Goal: Browse casually: Explore the website without a specific task or goal

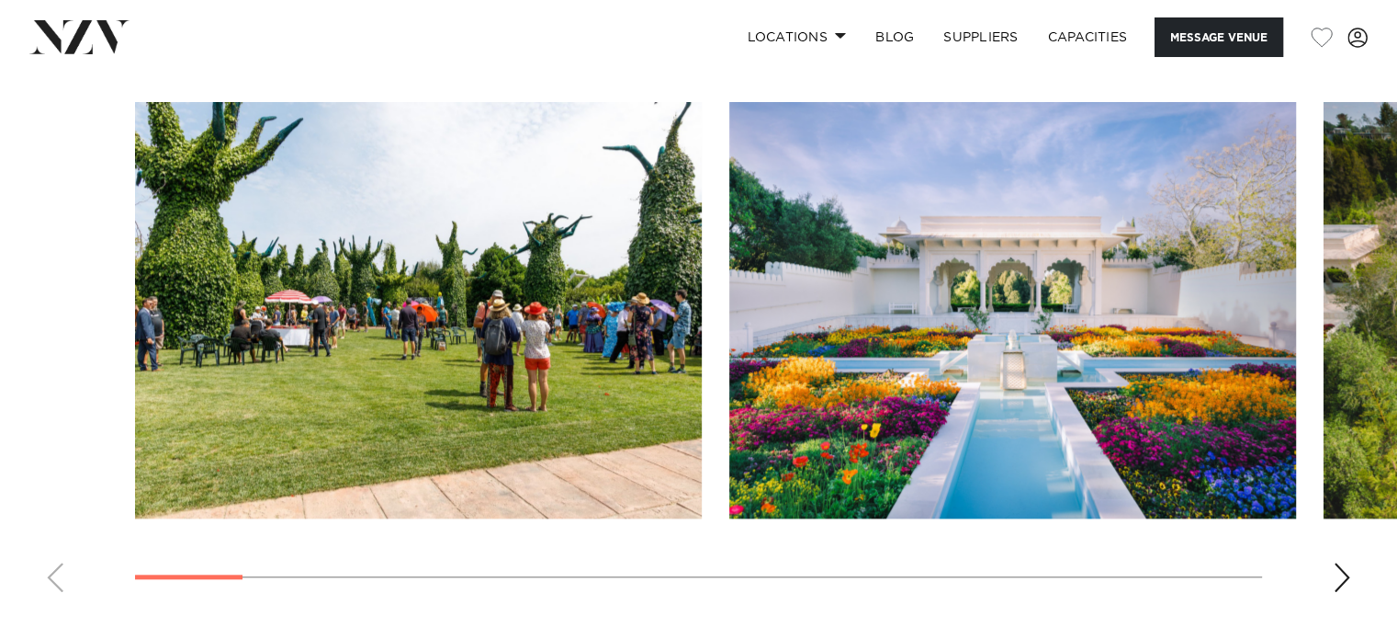
scroll to position [1738, 0]
click at [1341, 562] on div "Next slide" at bounding box center [1342, 576] width 18 height 29
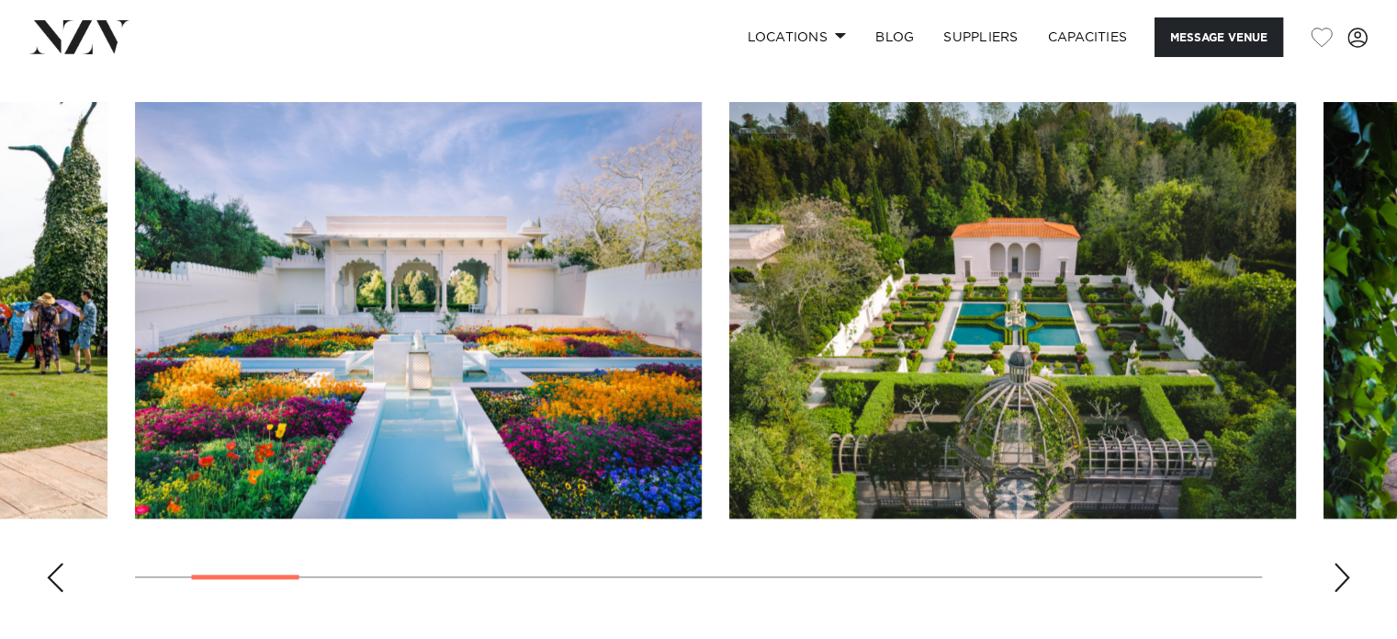
click at [1341, 562] on div "Next slide" at bounding box center [1342, 576] width 18 height 29
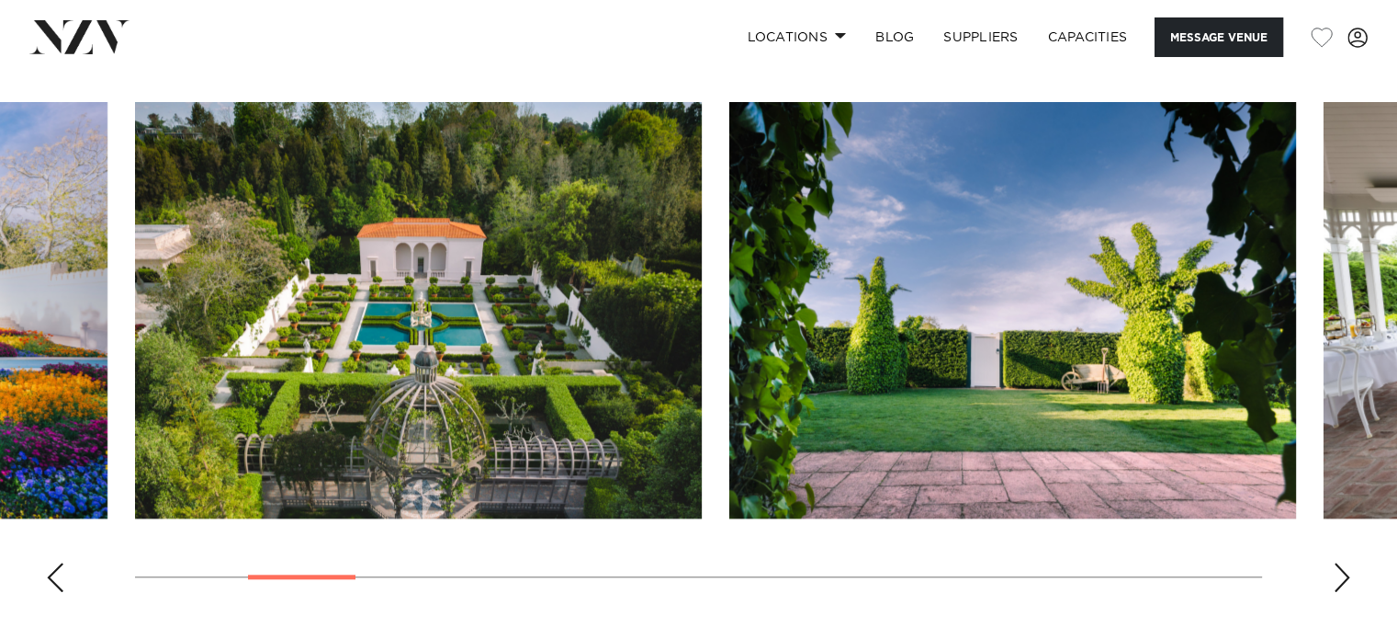
click at [1341, 562] on div "Next slide" at bounding box center [1342, 576] width 18 height 29
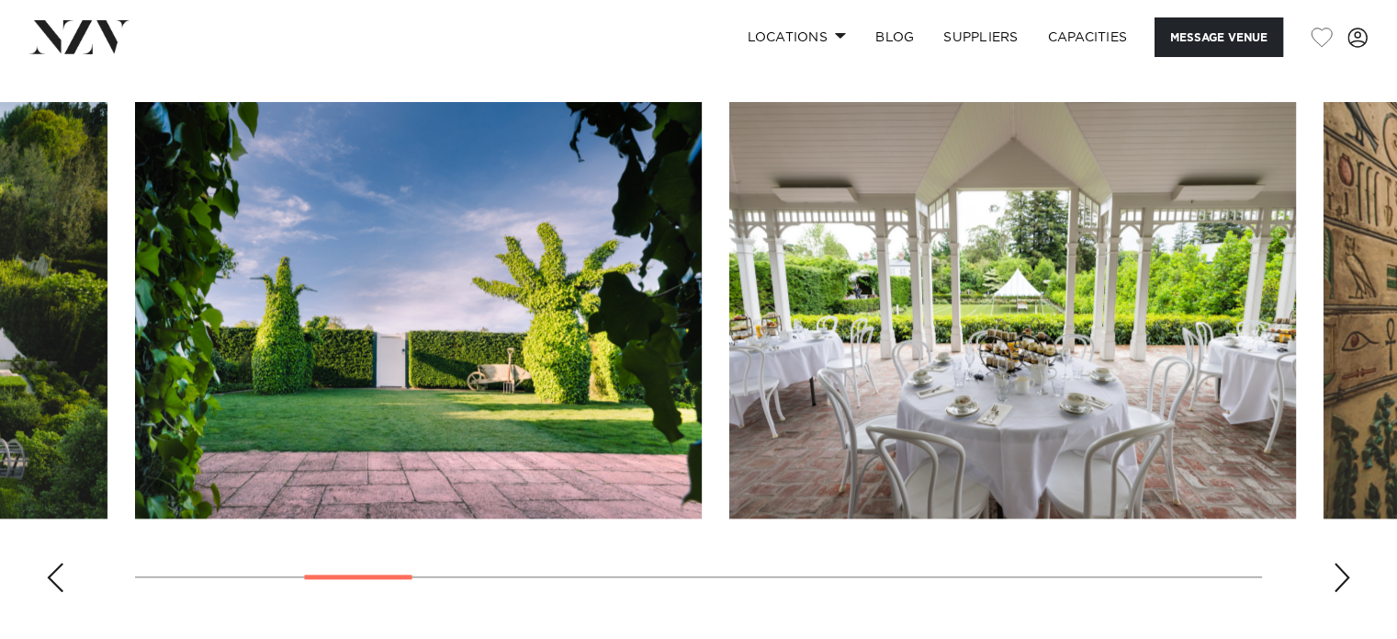
click at [1340, 562] on div "Next slide" at bounding box center [1342, 576] width 18 height 29
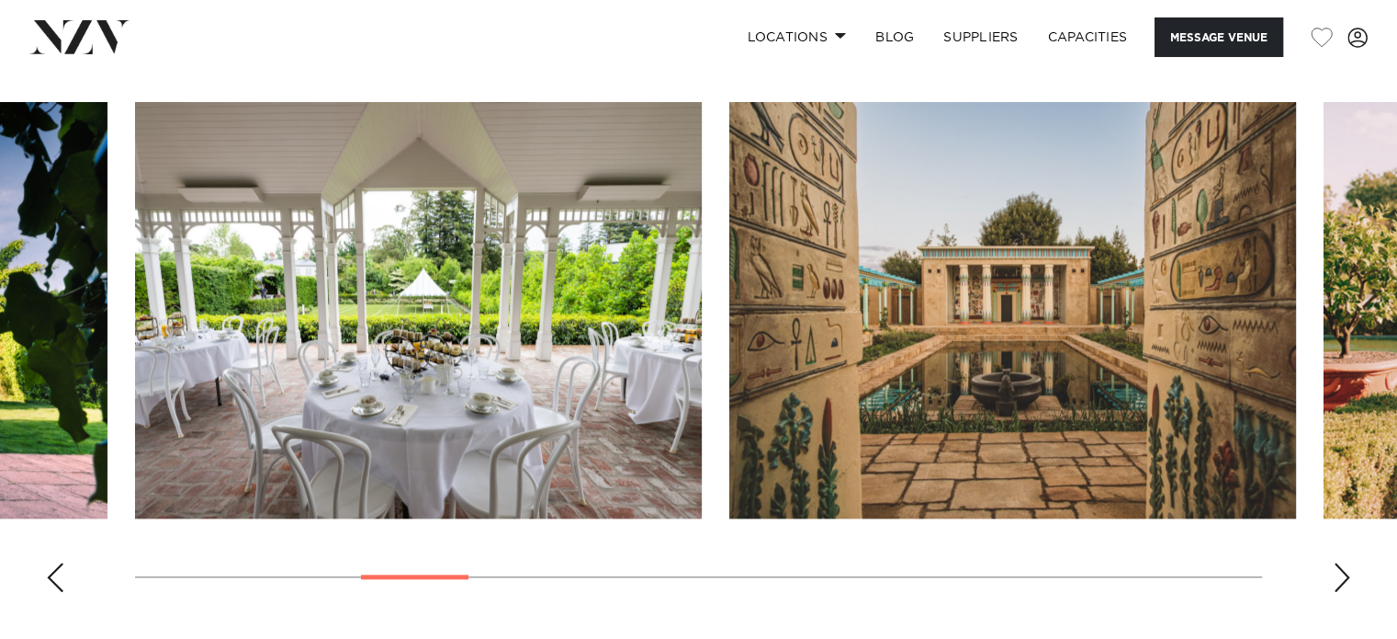
click at [1340, 562] on div "Next slide" at bounding box center [1342, 576] width 18 height 29
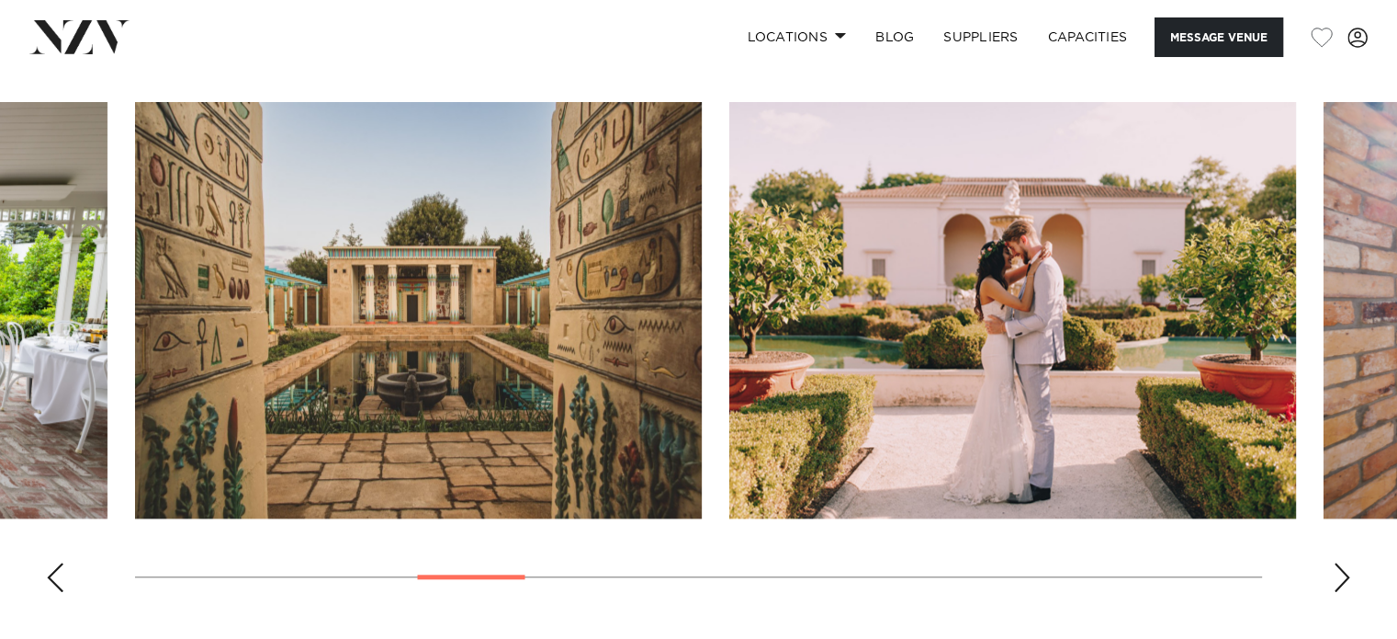
click at [1338, 570] on div "Next slide" at bounding box center [1342, 576] width 18 height 29
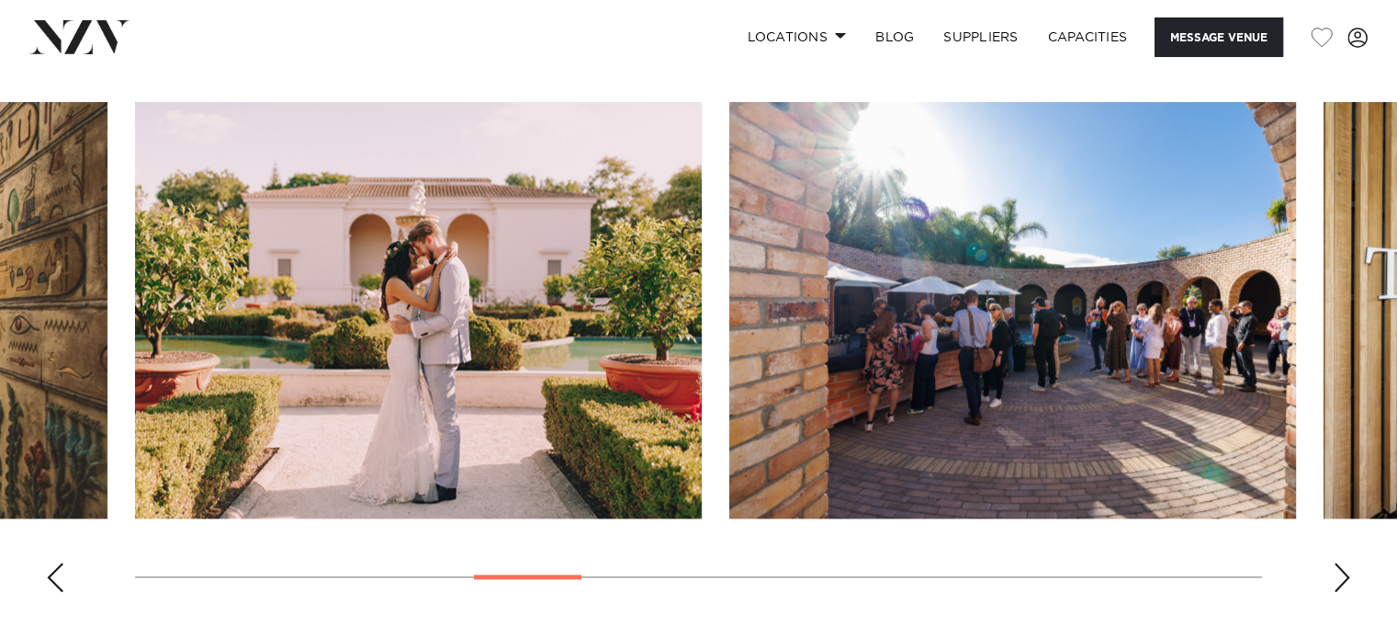
click at [1338, 577] on div "Next slide" at bounding box center [1342, 576] width 18 height 29
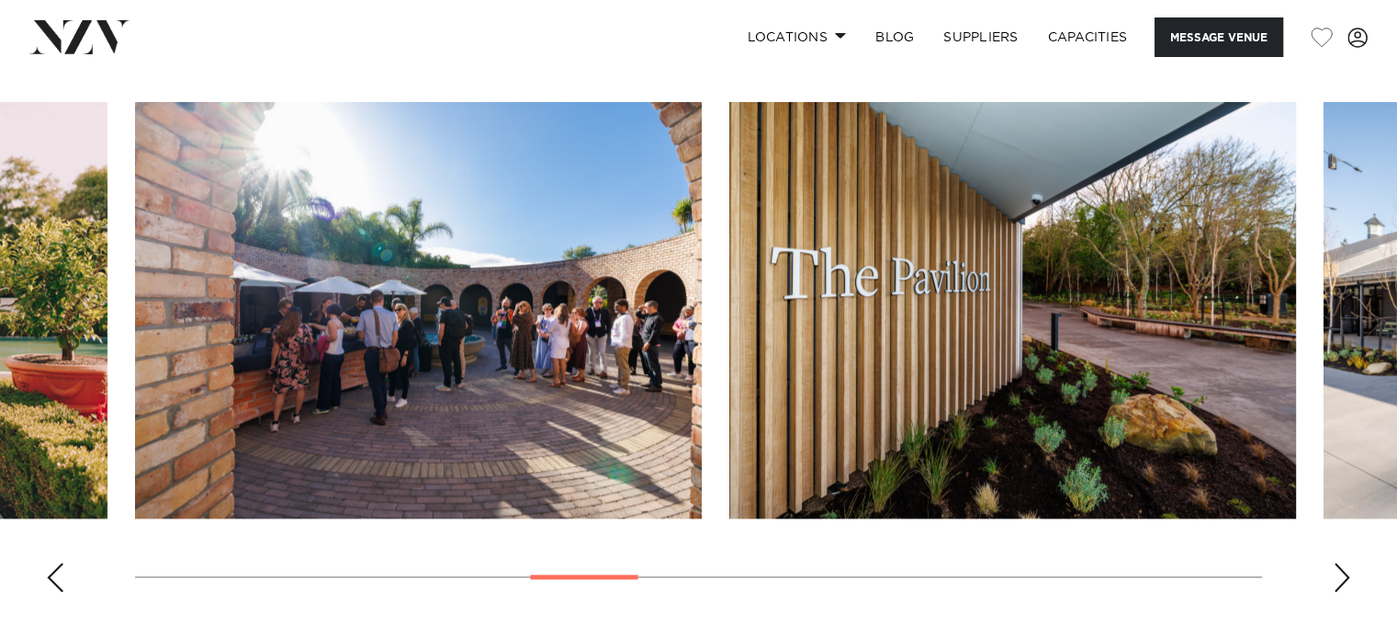
click at [1338, 577] on div "Next slide" at bounding box center [1342, 576] width 18 height 29
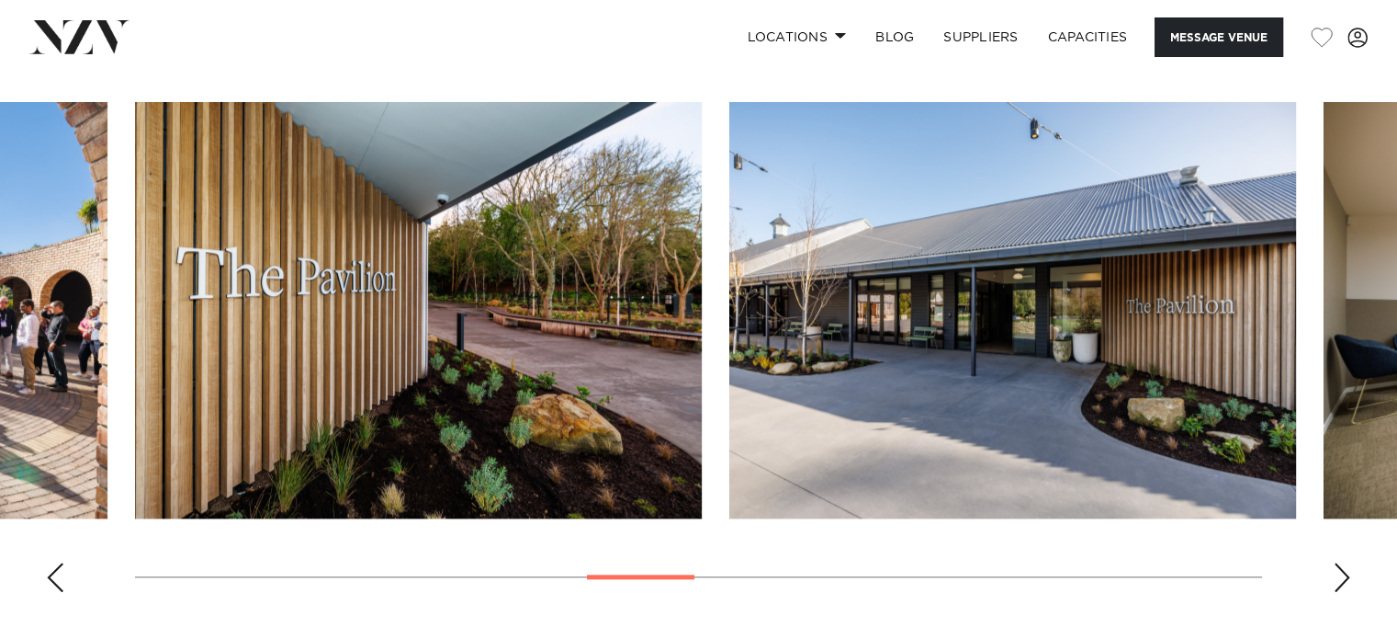
click at [1338, 577] on div "Next slide" at bounding box center [1342, 576] width 18 height 29
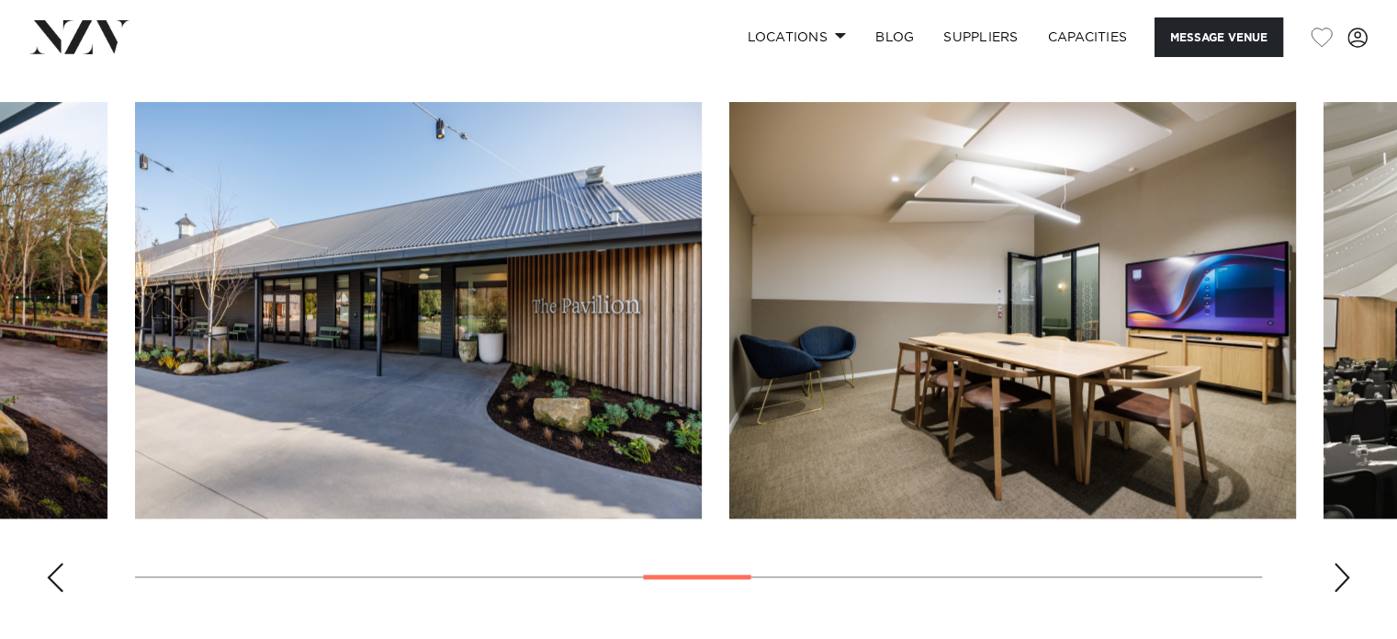
click at [1338, 577] on div "Next slide" at bounding box center [1342, 576] width 18 height 29
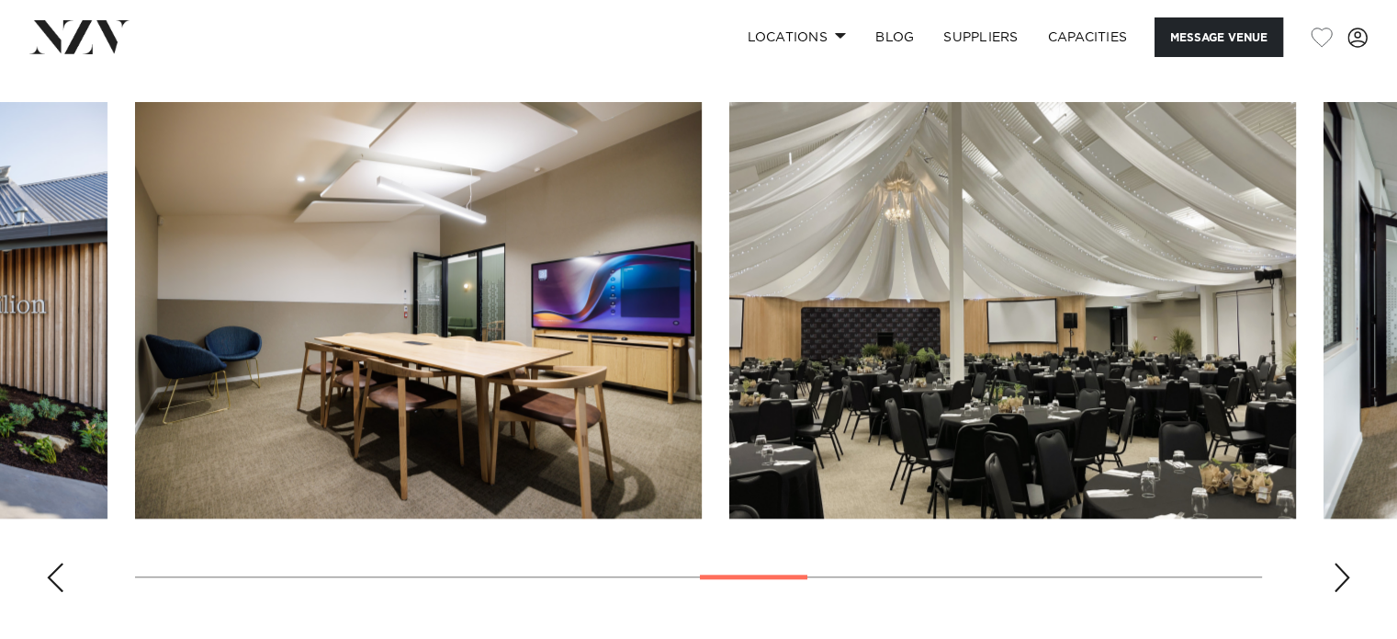
click at [1338, 577] on div "Next slide" at bounding box center [1342, 576] width 18 height 29
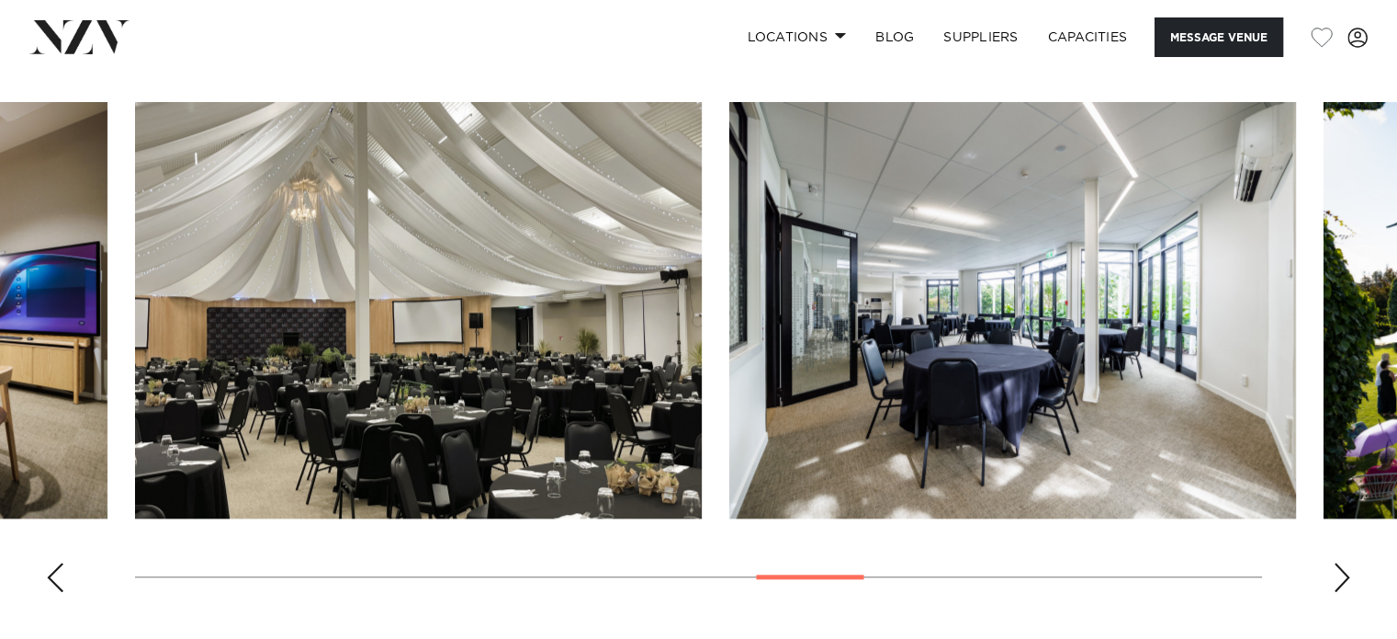
click at [1338, 577] on div "Next slide" at bounding box center [1342, 576] width 18 height 29
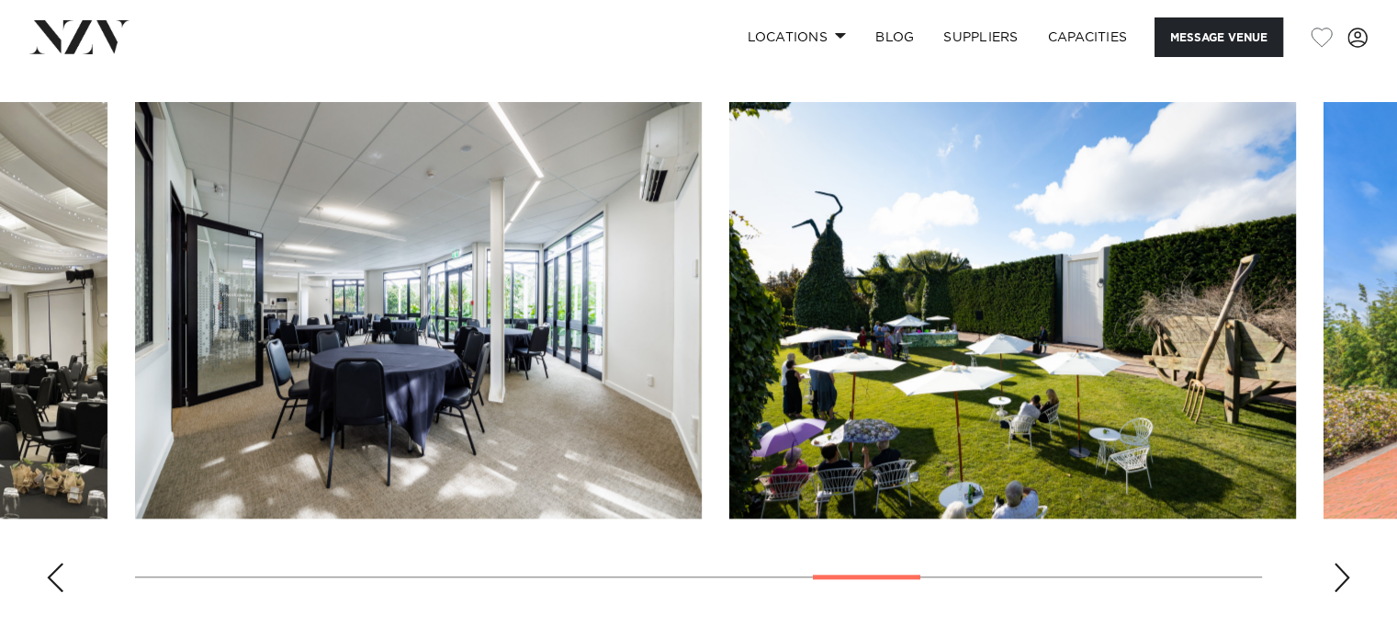
click at [1338, 577] on div "Next slide" at bounding box center [1342, 576] width 18 height 29
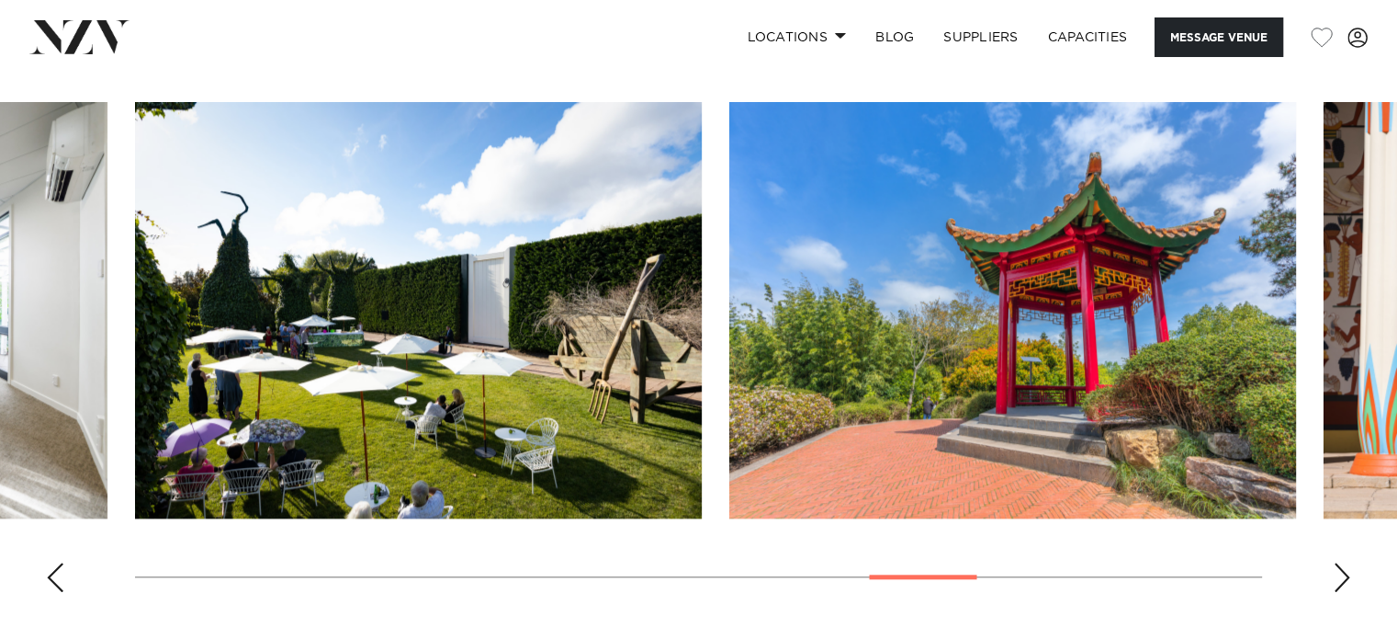
click at [1338, 577] on div "Next slide" at bounding box center [1342, 576] width 18 height 29
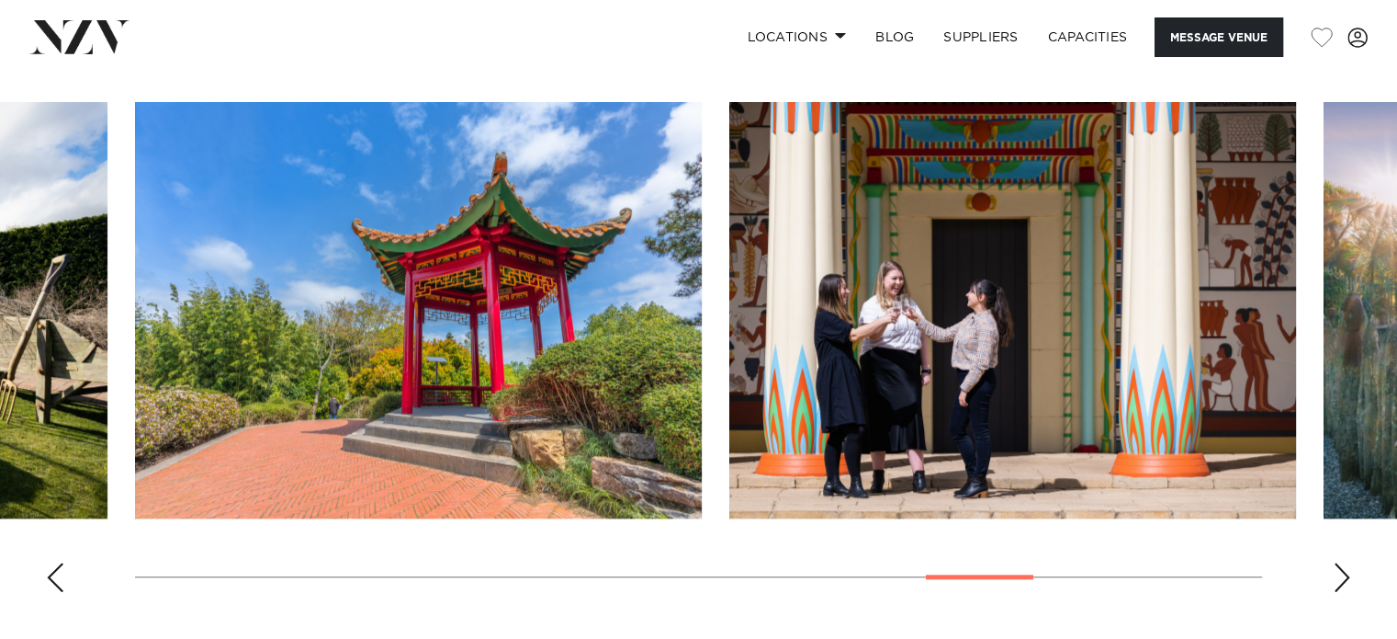
click at [1338, 577] on div "Next slide" at bounding box center [1342, 576] width 18 height 29
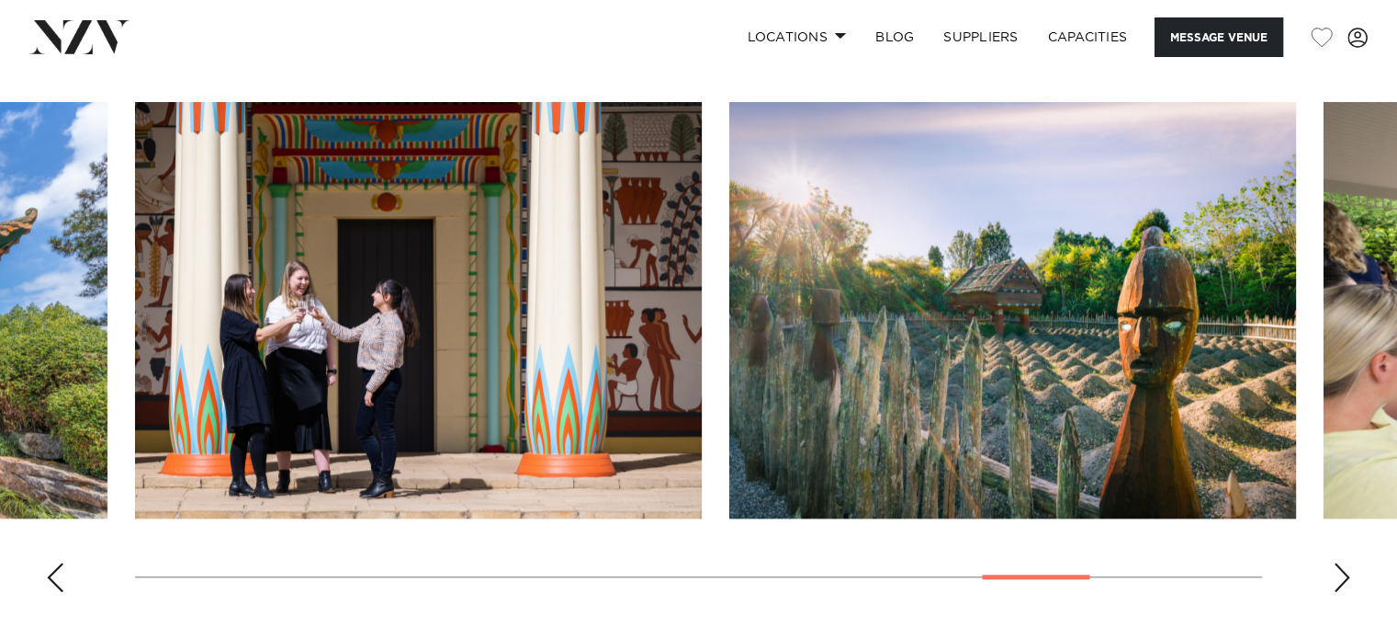
click at [1338, 577] on div "Next slide" at bounding box center [1342, 576] width 18 height 29
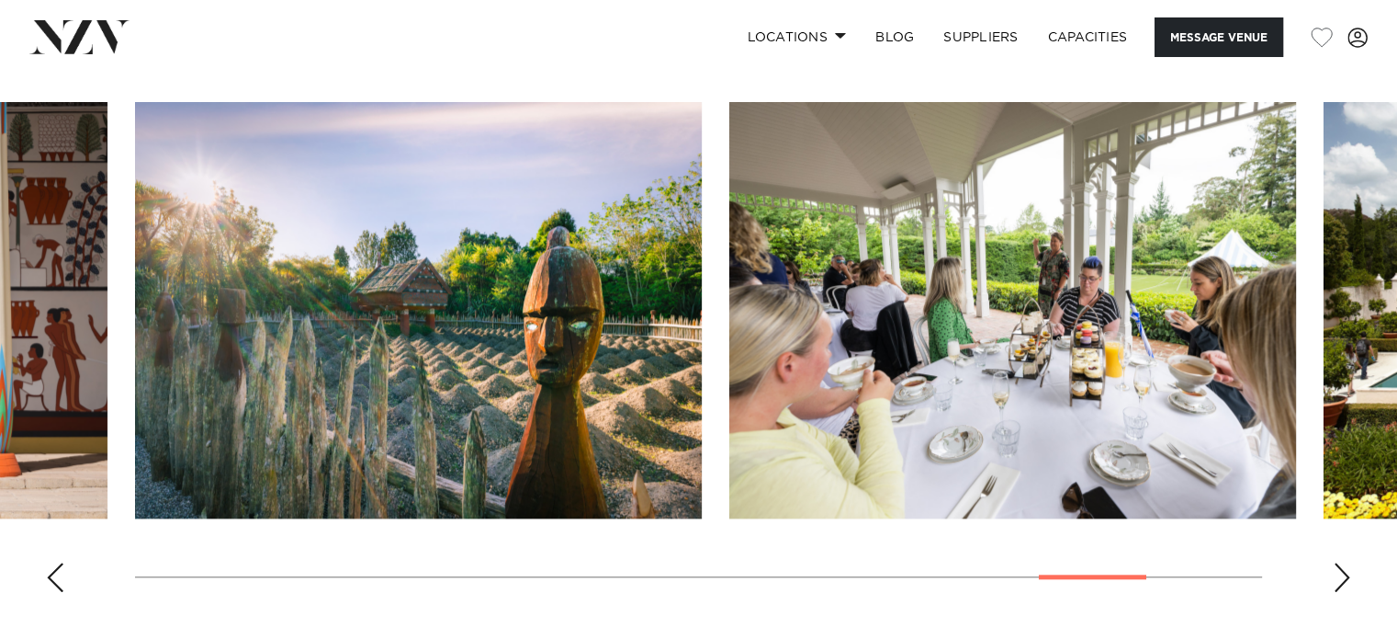
click at [1338, 577] on div "Next slide" at bounding box center [1342, 576] width 18 height 29
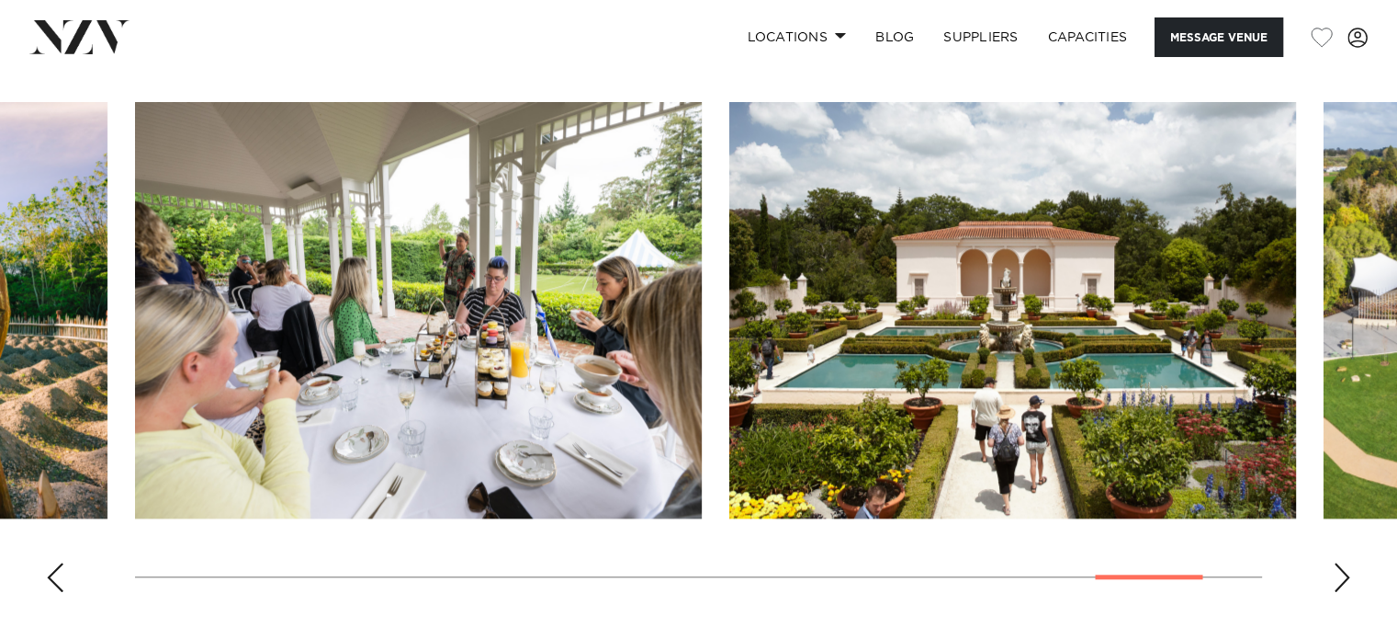
click at [1338, 577] on div "Next slide" at bounding box center [1342, 576] width 18 height 29
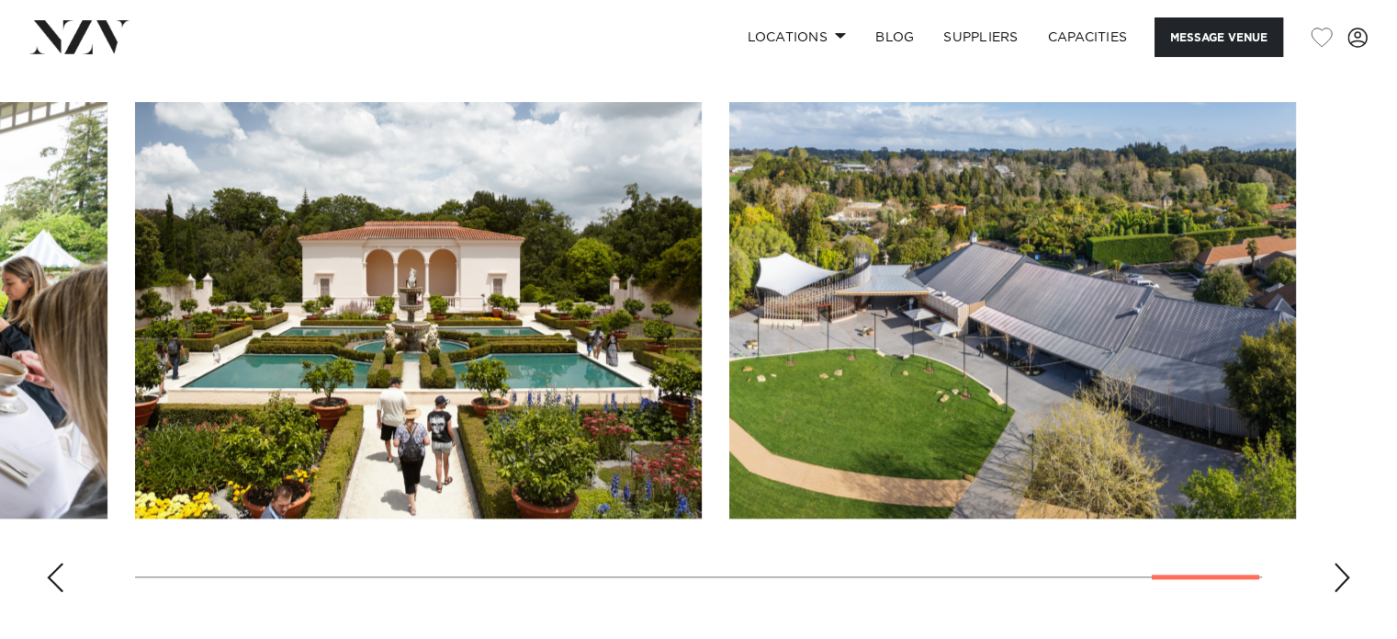
click at [1338, 577] on div "Next slide" at bounding box center [1342, 576] width 18 height 29
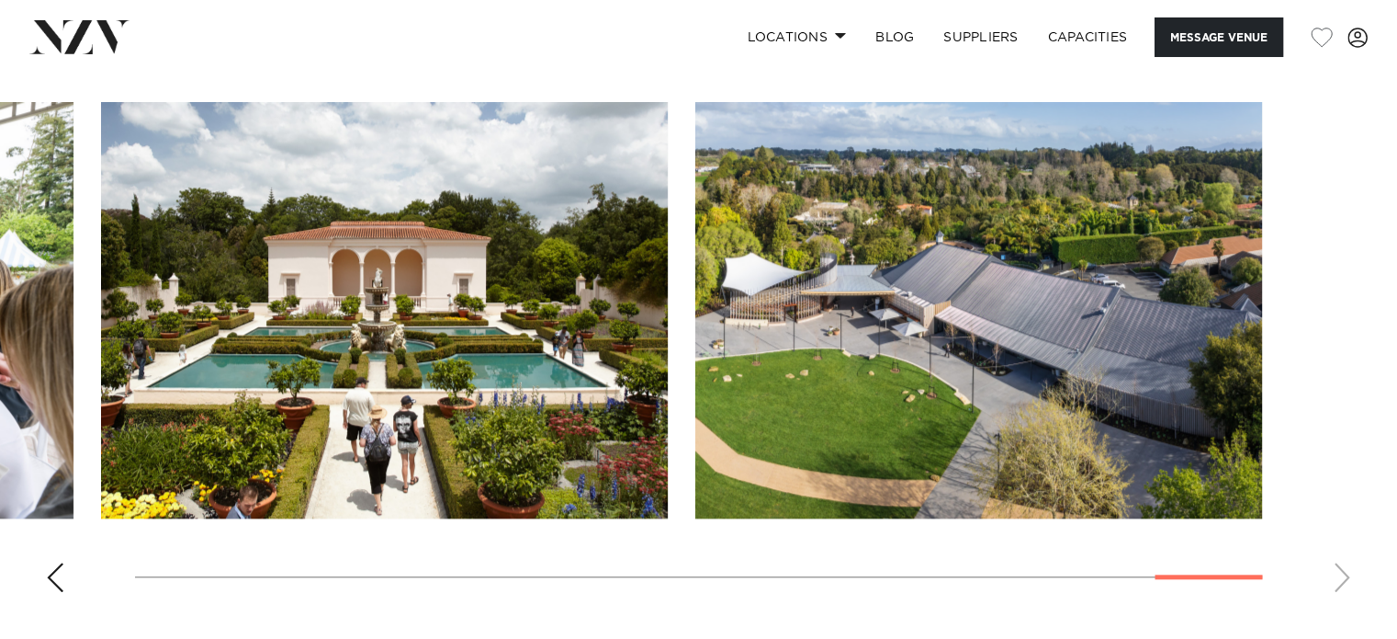
click at [1338, 577] on swiper-container at bounding box center [698, 354] width 1397 height 504
